Goal: Transaction & Acquisition: Book appointment/travel/reservation

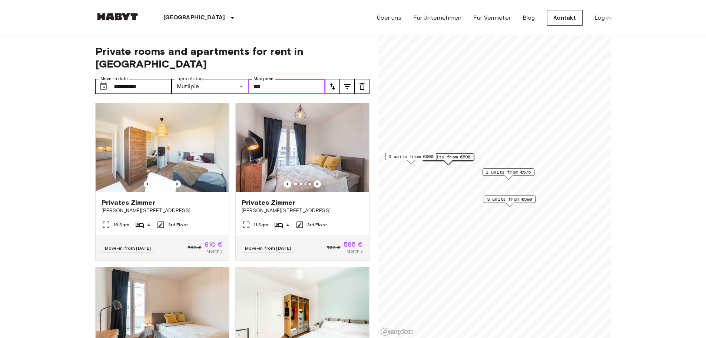
drag, startPoint x: 280, startPoint y: 73, endPoint x: 260, endPoint y: 77, distance: 21.2
click at [260, 79] on input "***" at bounding box center [286, 86] width 77 height 15
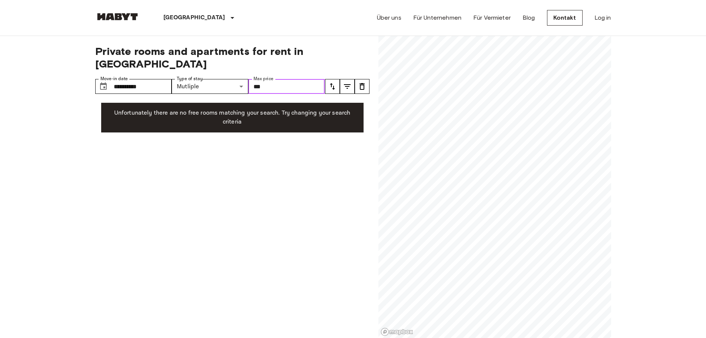
type input "***"
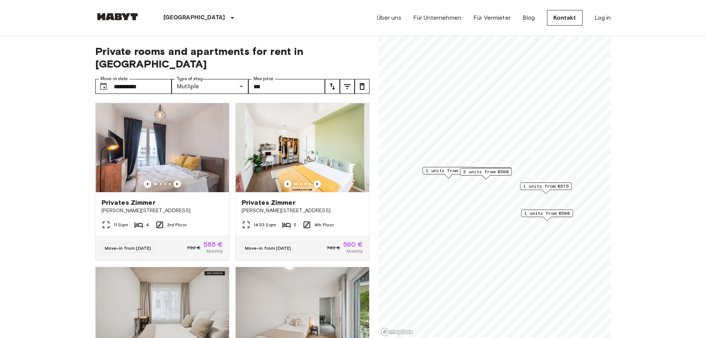
click at [346, 82] on icon "tune" at bounding box center [347, 86] width 9 height 9
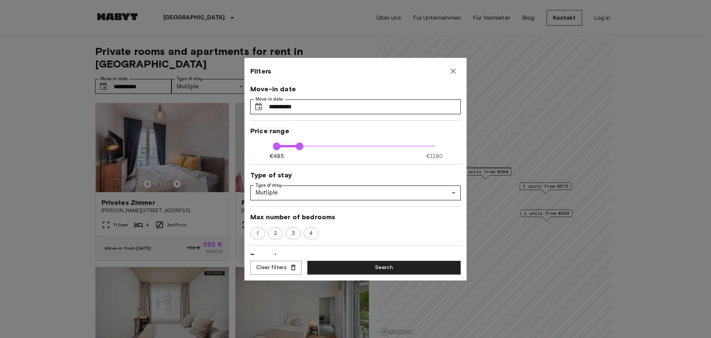
click at [66, 128] on div at bounding box center [355, 169] width 711 height 338
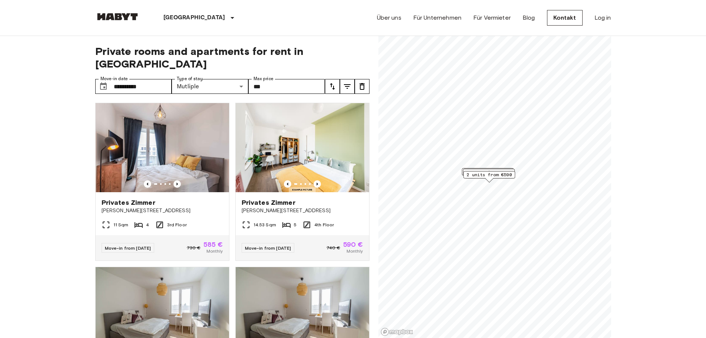
click at [493, 175] on span "2 units from €590" at bounding box center [489, 174] width 45 height 7
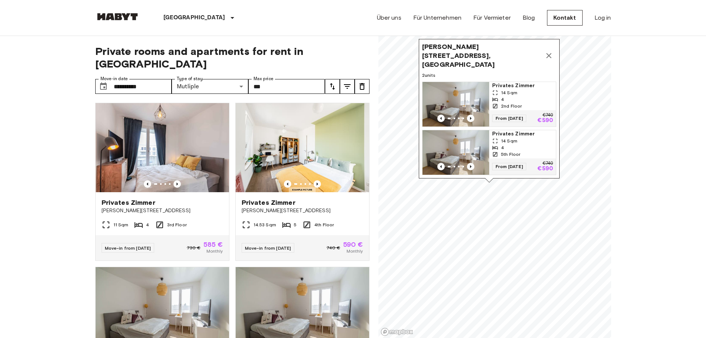
click at [551, 53] on icon "Map marker" at bounding box center [548, 55] width 5 height 5
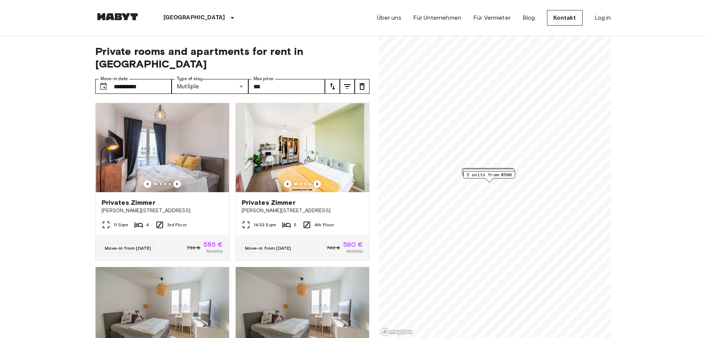
click at [475, 170] on span "2 units from €590" at bounding box center [488, 172] width 45 height 7
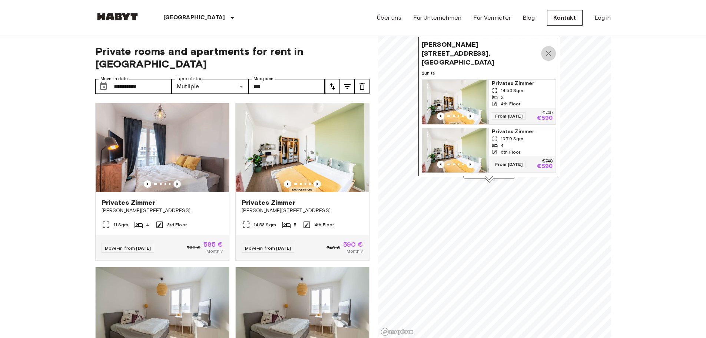
click at [551, 46] on button "Map marker" at bounding box center [548, 53] width 15 height 15
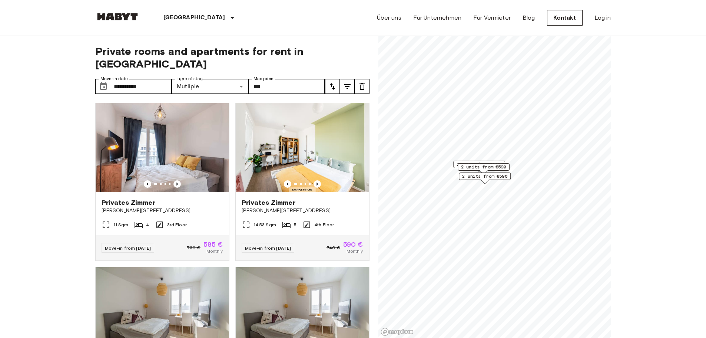
click at [454, 165] on div "2 units from €585" at bounding box center [479, 163] width 52 height 7
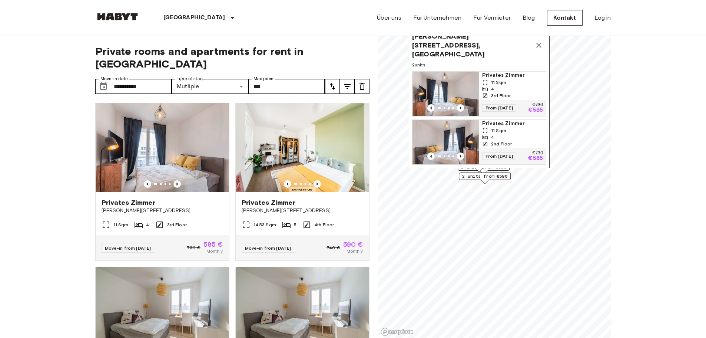
click at [543, 42] on button "Map marker" at bounding box center [538, 45] width 15 height 15
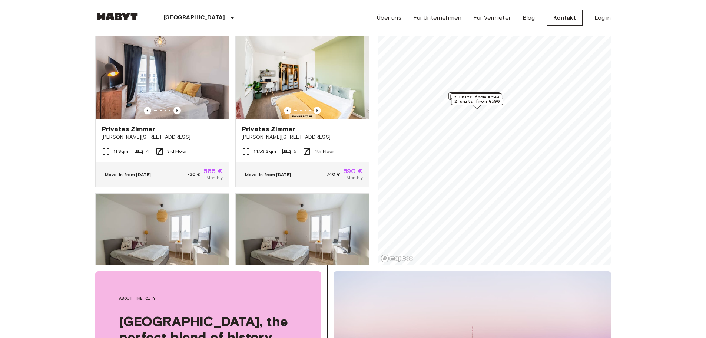
scroll to position [74, 0]
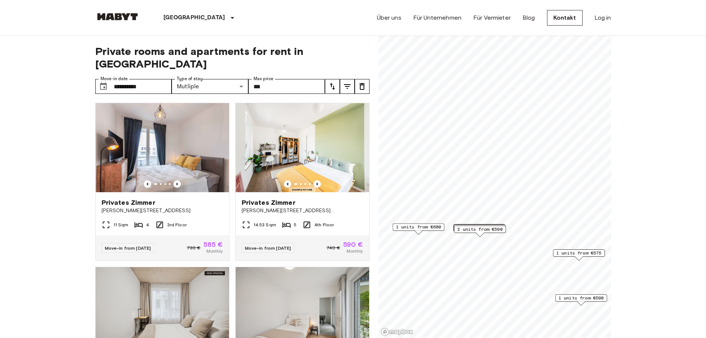
click at [582, 253] on span "1 units from €575" at bounding box center [578, 252] width 45 height 7
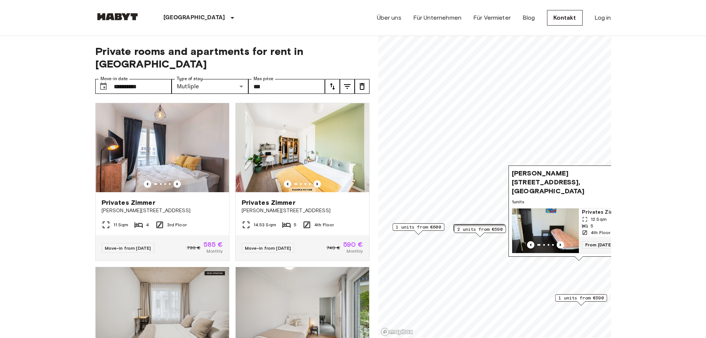
click at [558, 178] on span "Bernhard-Weiß-Straße 1-3, 10178 Berlin, GER" at bounding box center [571, 182] width 119 height 27
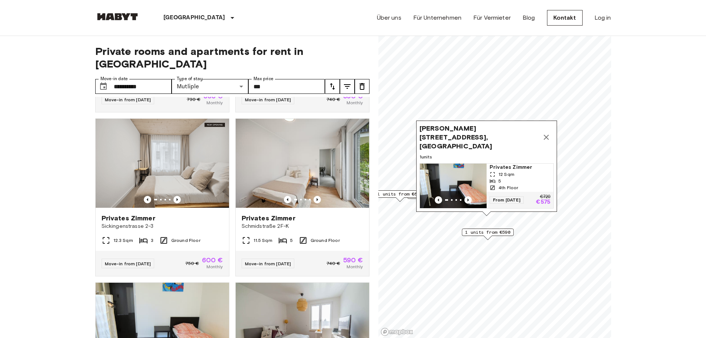
click at [546, 138] on icon "Map marker" at bounding box center [546, 137] width 9 height 9
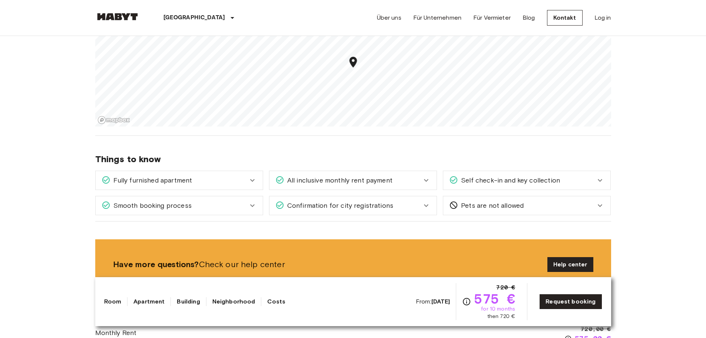
scroll to position [815, 0]
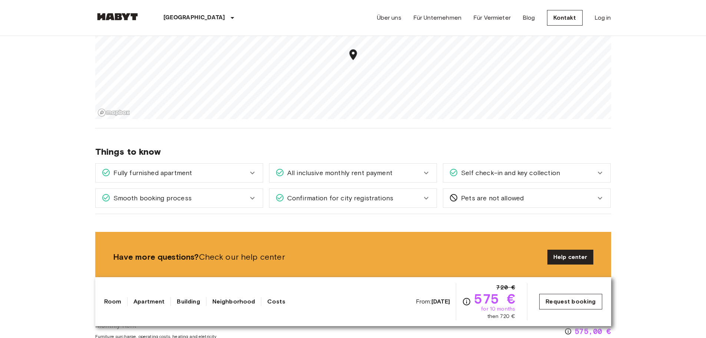
click at [573, 299] on link "Request booking" at bounding box center [570, 301] width 63 height 16
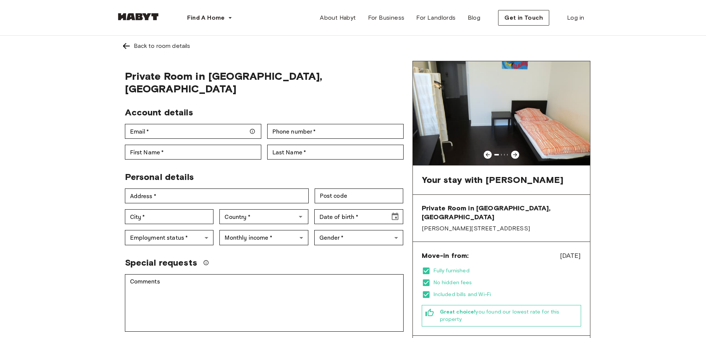
click at [516, 152] on icon at bounding box center [515, 155] width 6 height 6
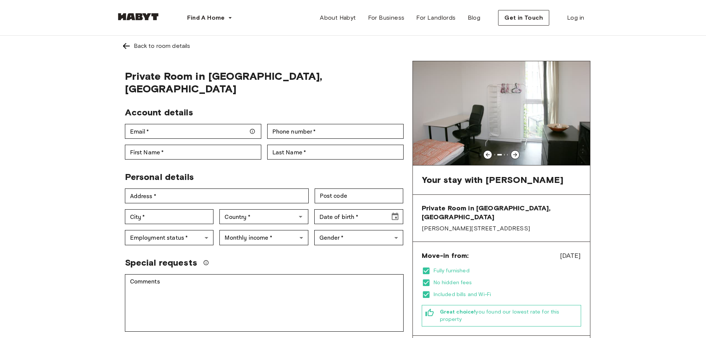
click at [516, 152] on icon at bounding box center [515, 155] width 6 height 6
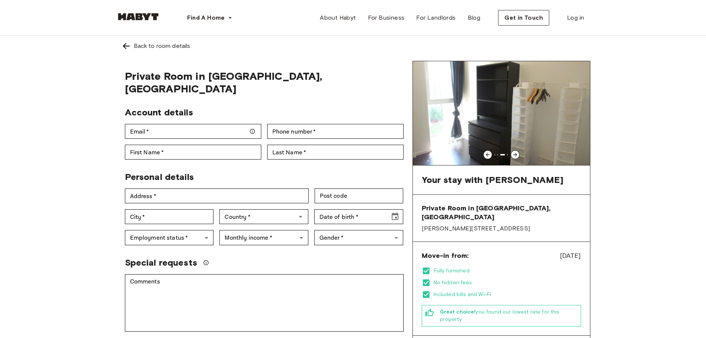
click at [516, 152] on icon at bounding box center [515, 155] width 6 height 6
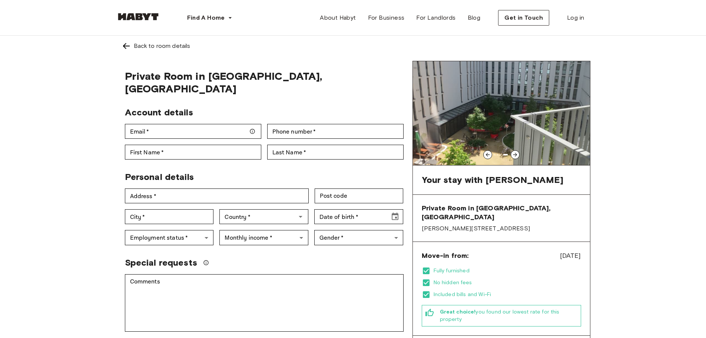
click at [516, 152] on icon at bounding box center [515, 155] width 6 height 6
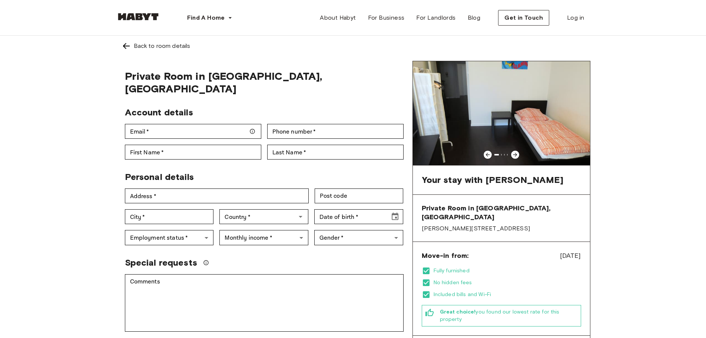
click at [516, 152] on icon at bounding box center [515, 155] width 6 height 6
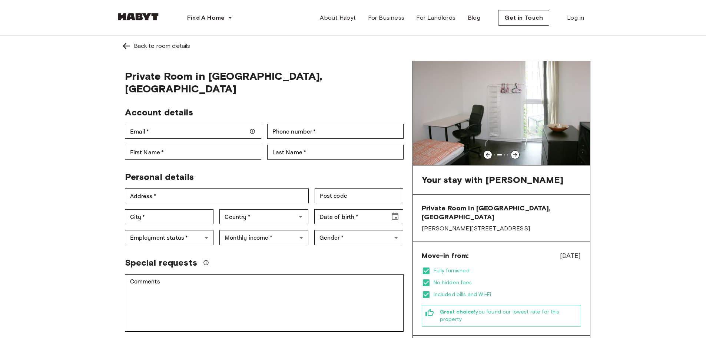
click at [516, 152] on icon at bounding box center [515, 155] width 6 height 6
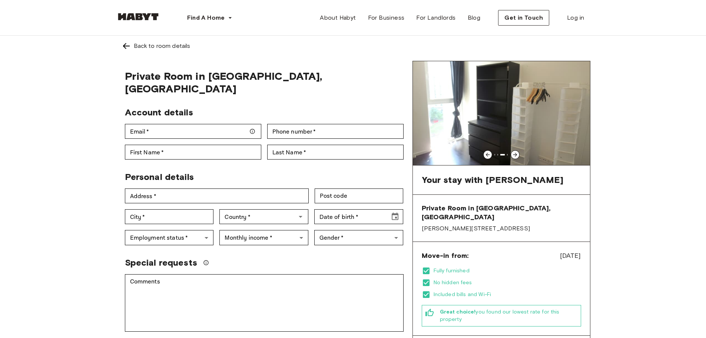
click at [516, 152] on icon at bounding box center [515, 155] width 6 height 6
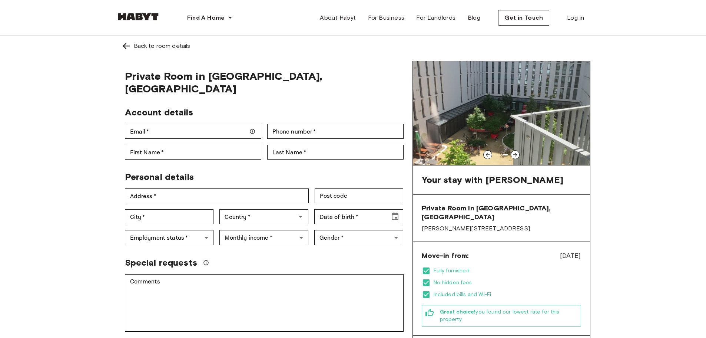
click at [516, 152] on icon at bounding box center [515, 155] width 6 height 6
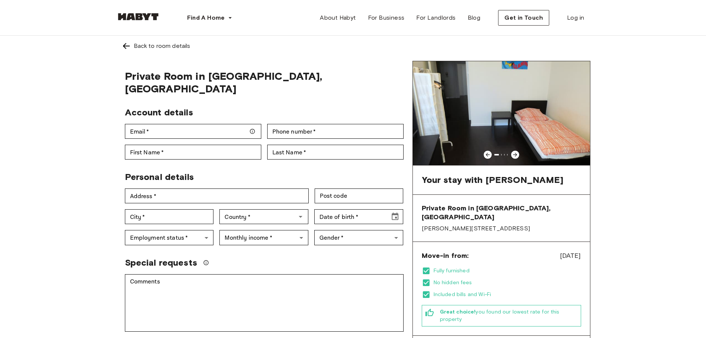
click at [519, 152] on img at bounding box center [501, 113] width 177 height 104
click at [515, 155] on icon at bounding box center [515, 155] width 6 height 6
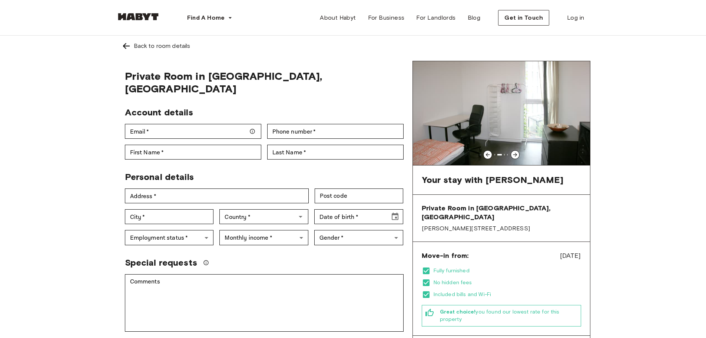
click at [515, 155] on icon at bounding box center [515, 155] width 6 height 6
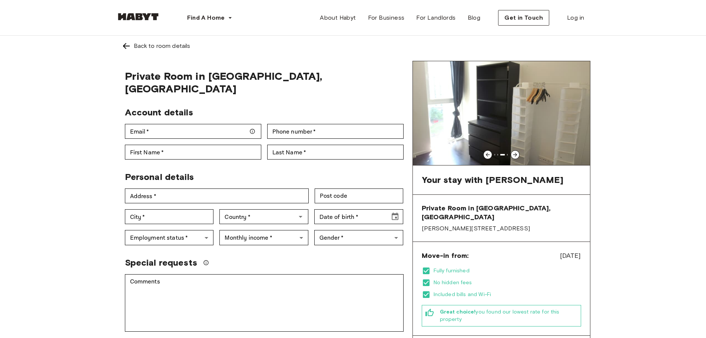
click at [515, 155] on icon at bounding box center [515, 155] width 6 height 6
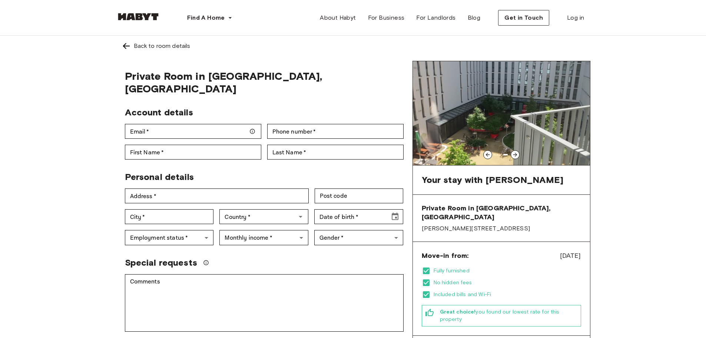
click at [515, 155] on icon at bounding box center [515, 155] width 6 height 6
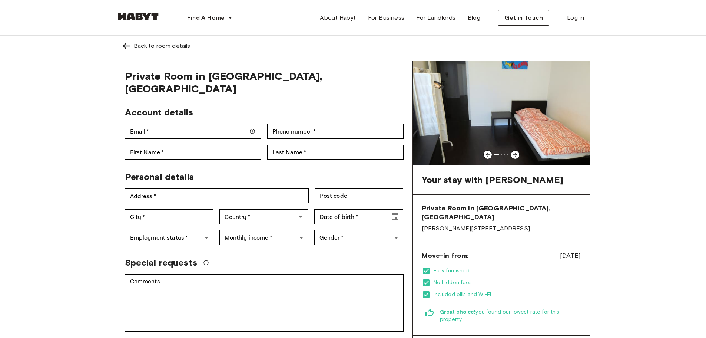
click at [125, 43] on img at bounding box center [126, 46] width 9 height 9
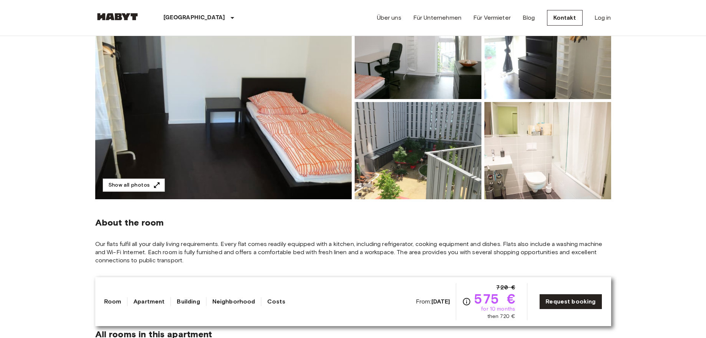
scroll to position [111, 0]
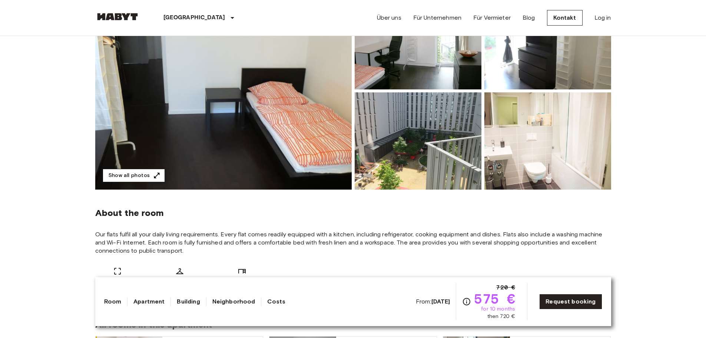
click at [140, 169] on button "Show all photos" at bounding box center [134, 176] width 62 height 14
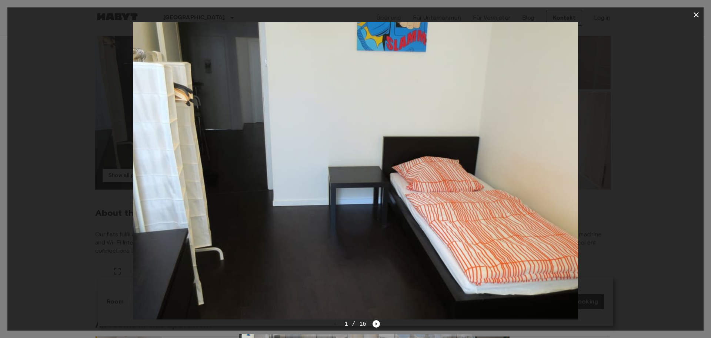
click at [502, 187] on img at bounding box center [355, 170] width 445 height 297
click at [375, 326] on icon "Next image" at bounding box center [376, 323] width 7 height 7
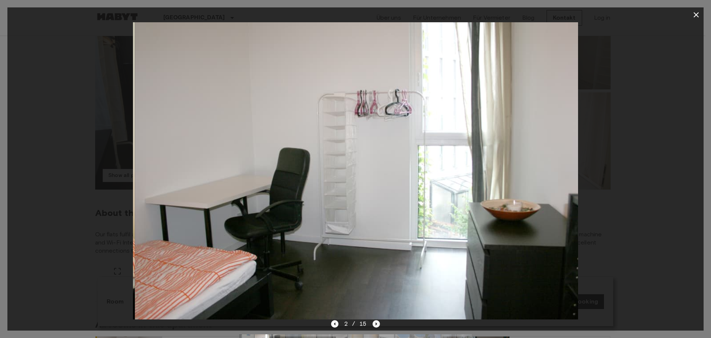
click at [375, 326] on icon "Next image" at bounding box center [376, 323] width 7 height 7
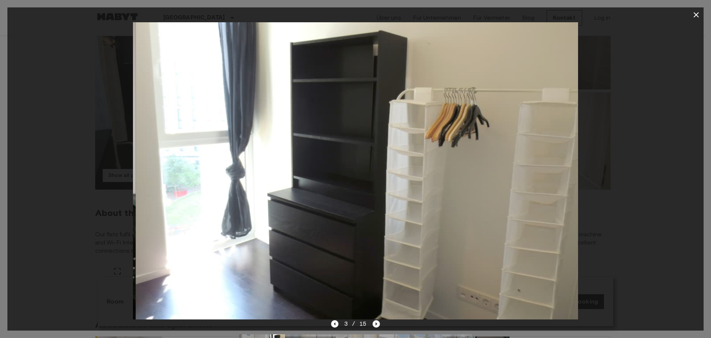
click at [375, 326] on icon "Next image" at bounding box center [376, 323] width 7 height 7
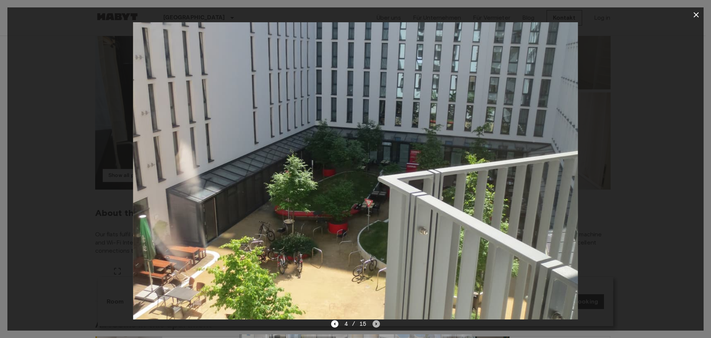
click at [375, 326] on icon "Next image" at bounding box center [376, 323] width 7 height 7
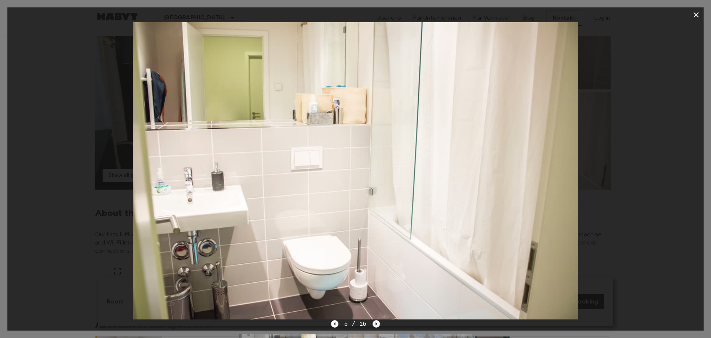
click at [375, 326] on icon "Next image" at bounding box center [376, 323] width 7 height 7
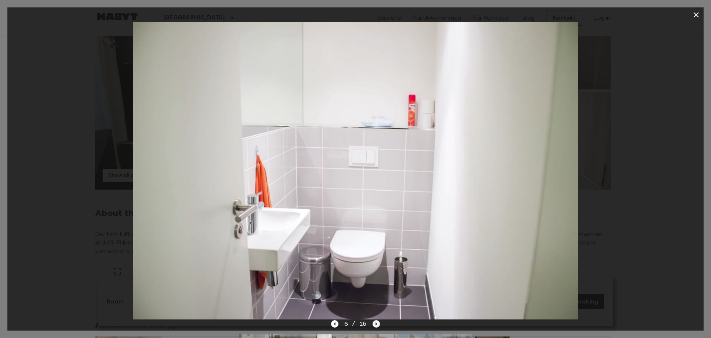
click at [375, 326] on icon "Next image" at bounding box center [376, 323] width 7 height 7
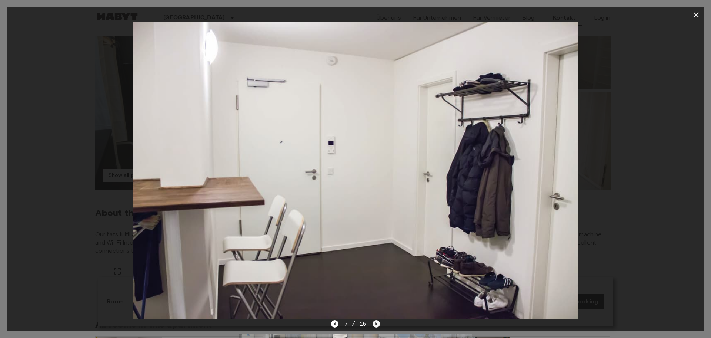
click at [375, 326] on icon "Next image" at bounding box center [376, 323] width 7 height 7
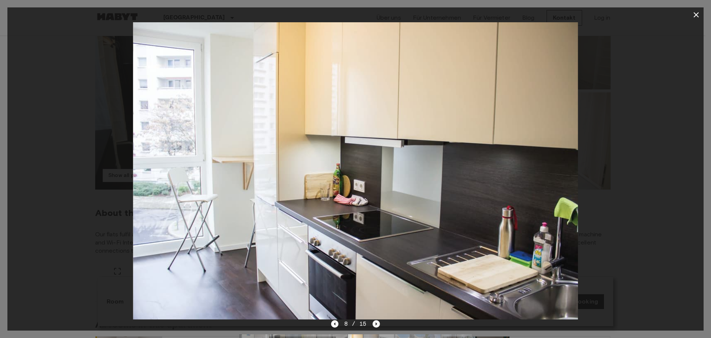
click at [375, 326] on icon "Next image" at bounding box center [376, 323] width 7 height 7
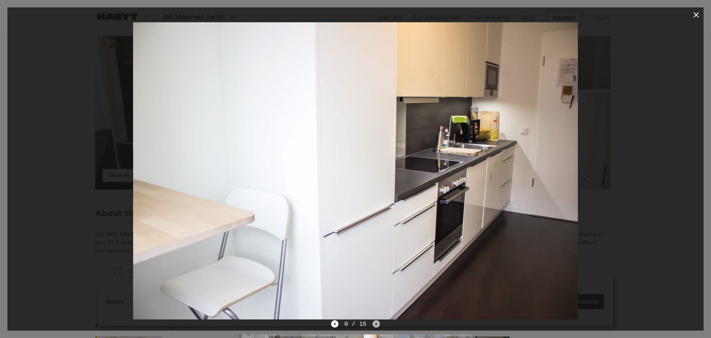
click at [375, 326] on icon "Next image" at bounding box center [376, 323] width 7 height 7
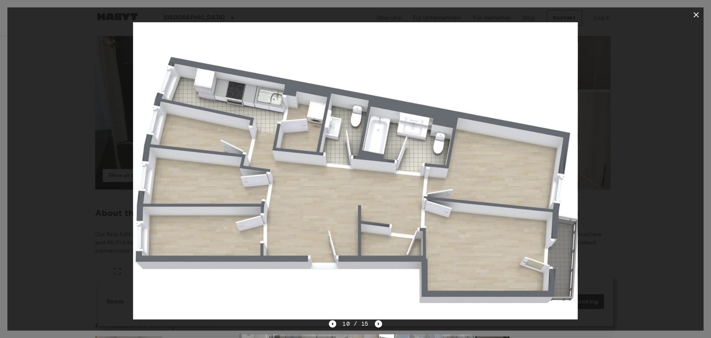
click at [696, 16] on icon "button" at bounding box center [696, 14] width 5 height 5
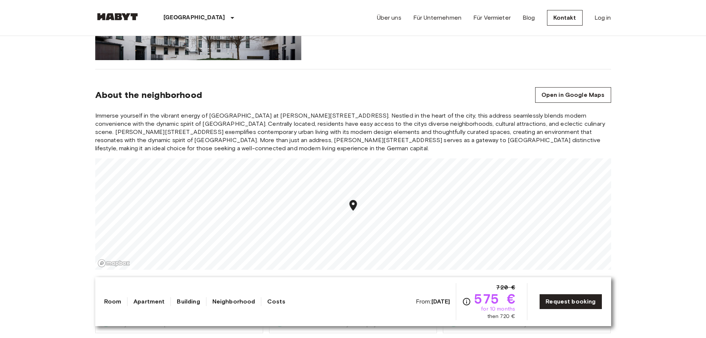
scroll to position [667, 0]
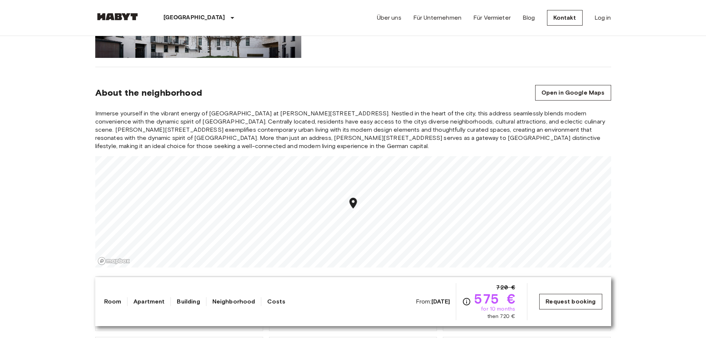
drag, startPoint x: 580, startPoint y: 301, endPoint x: 562, endPoint y: 301, distance: 18.5
click at [562, 301] on link "Request booking" at bounding box center [570, 301] width 63 height 16
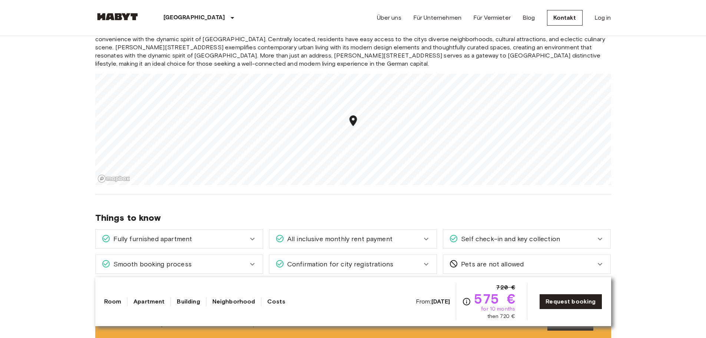
scroll to position [852, 0]
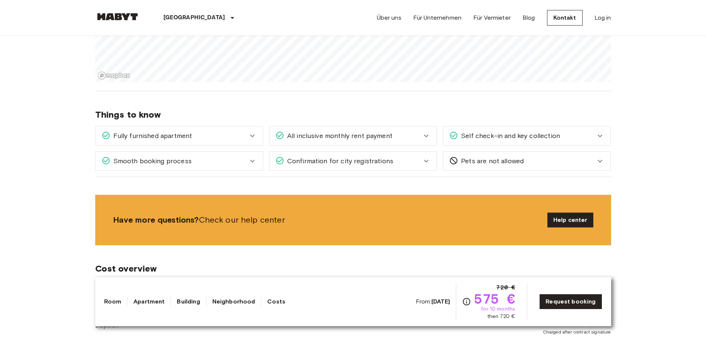
click at [421, 135] on div "All inclusive monthly rent payment" at bounding box center [348, 136] width 146 height 10
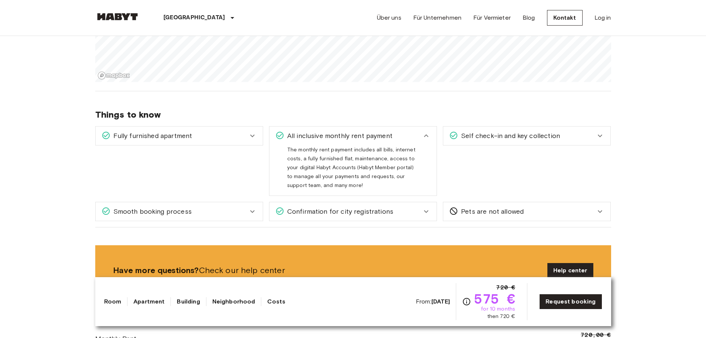
click at [427, 131] on div "All inclusive monthly rent payment" at bounding box center [352, 135] width 167 height 19
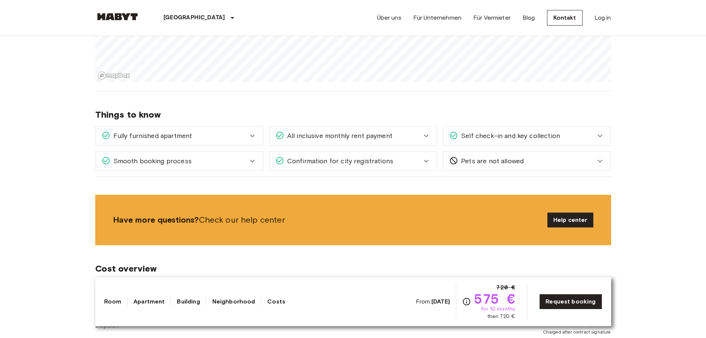
click at [554, 141] on div "Self check-in and key collection" at bounding box center [526, 135] width 167 height 19
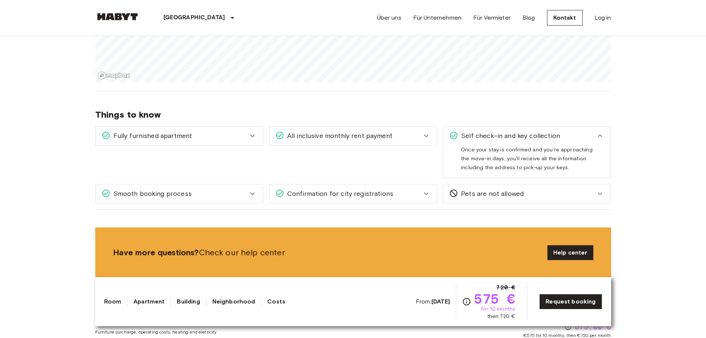
click at [582, 132] on div "Self check-in and key collection" at bounding box center [522, 136] width 146 height 10
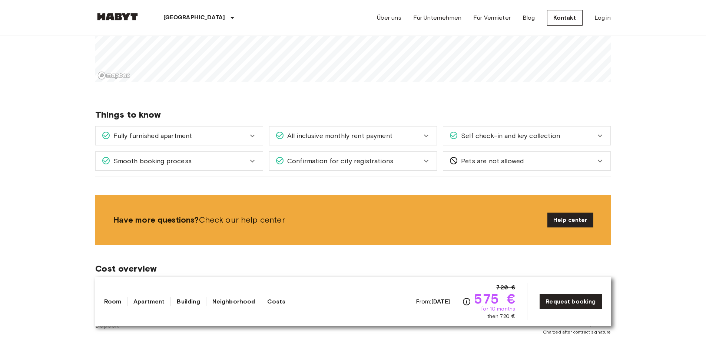
click at [246, 156] on div "Smooth booking process" at bounding box center [175, 161] width 146 height 10
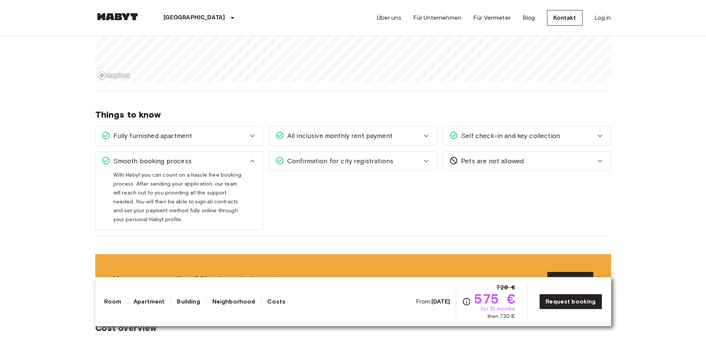
click at [246, 155] on div "Smooth booking process" at bounding box center [179, 161] width 167 height 19
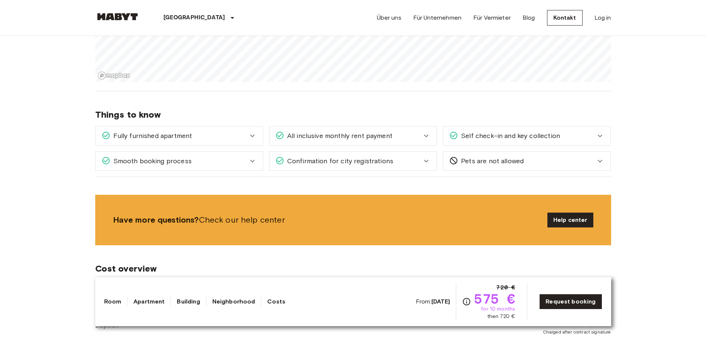
click at [415, 157] on div "Confirmation for city registrations" at bounding box center [348, 161] width 146 height 10
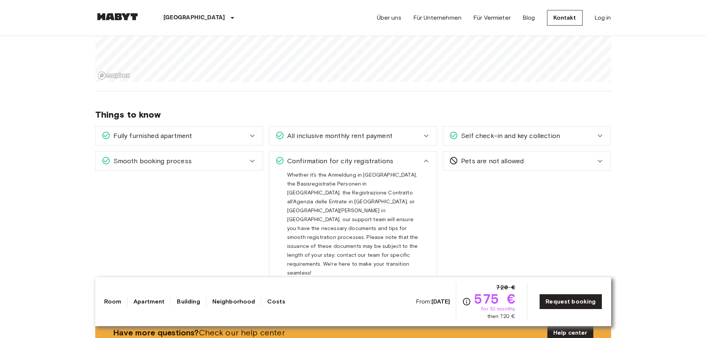
click at [415, 157] on div "Confirmation for city registrations" at bounding box center [348, 161] width 146 height 10
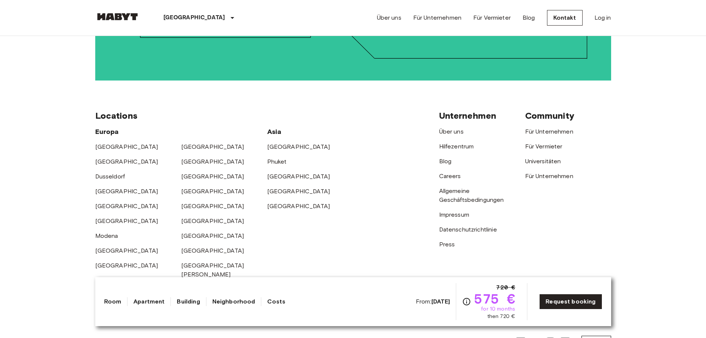
scroll to position [1865, 0]
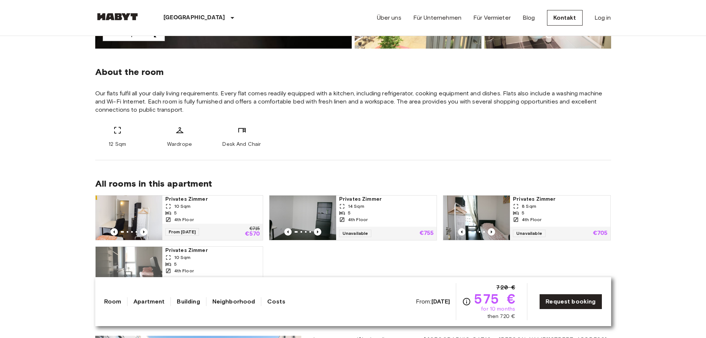
scroll to position [309, 0]
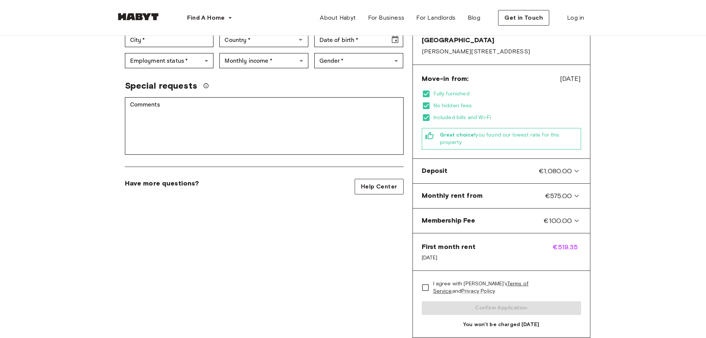
scroll to position [185, 0]
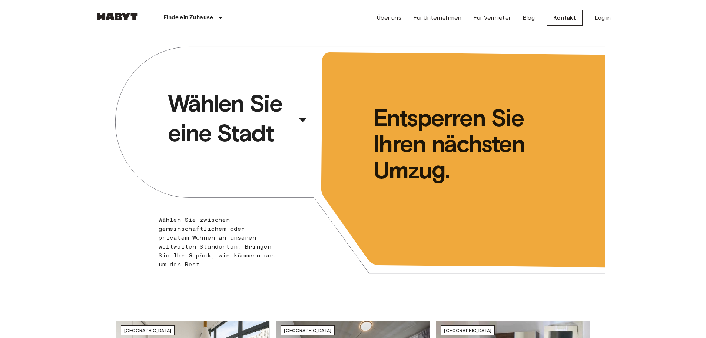
click at [305, 120] on div "​" at bounding box center [313, 125] width 76 height 15
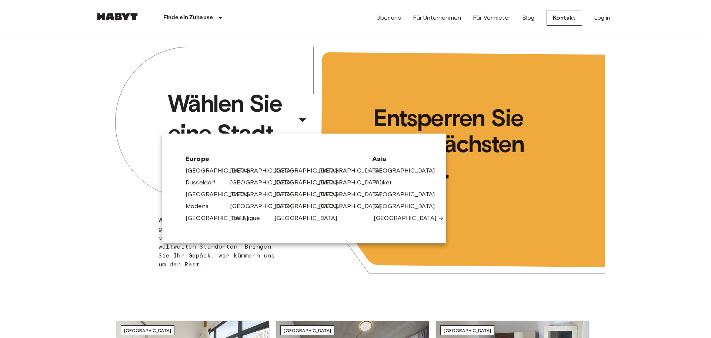
click at [381, 218] on link "[GEOGRAPHIC_DATA]" at bounding box center [409, 217] width 70 height 9
